Goal: Task Accomplishment & Management: Use online tool/utility

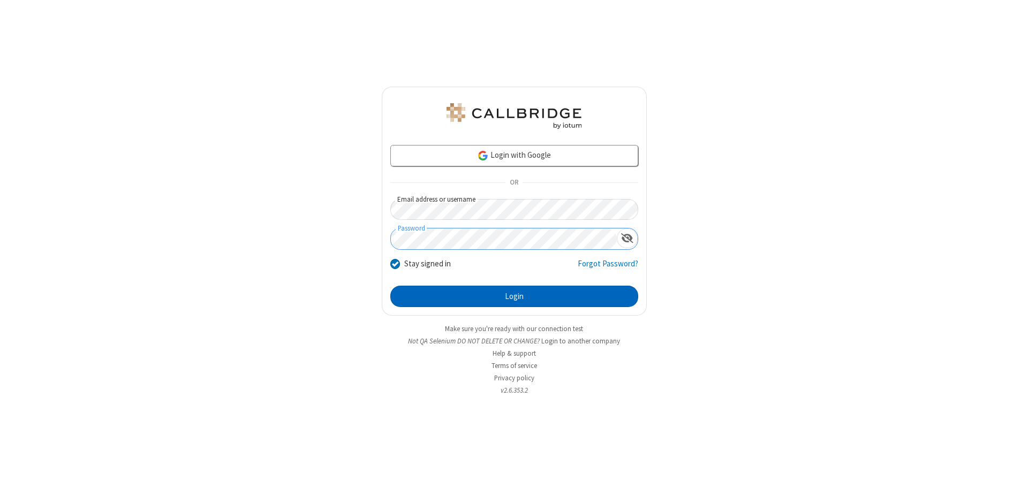
click at [514, 297] on button "Login" at bounding box center [514, 296] width 248 height 21
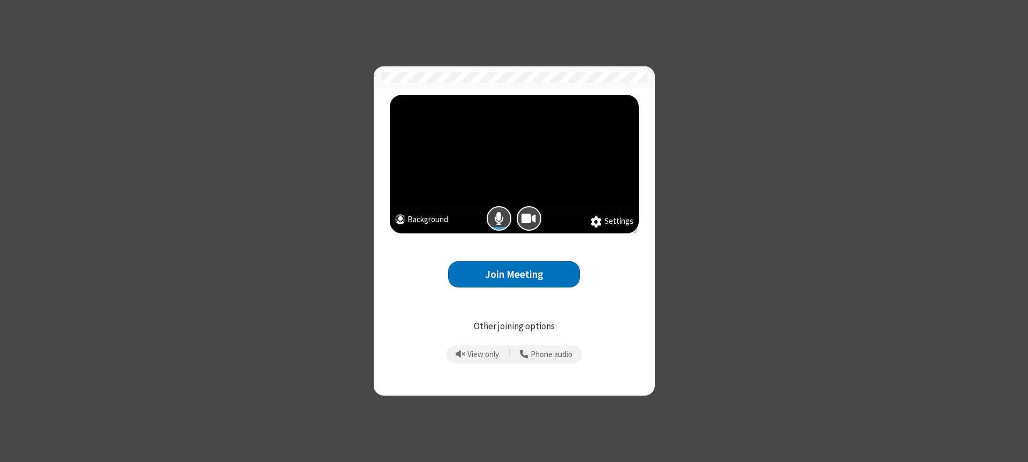
click at [514, 274] on button "Join Meeting" at bounding box center [514, 274] width 132 height 26
